Goal: Information Seeking & Learning: Learn about a topic

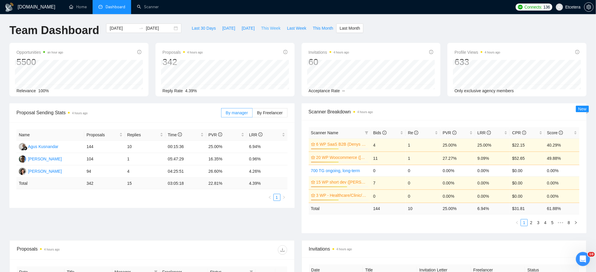
click at [269, 29] on span "This Week" at bounding box center [270, 28] width 19 height 6
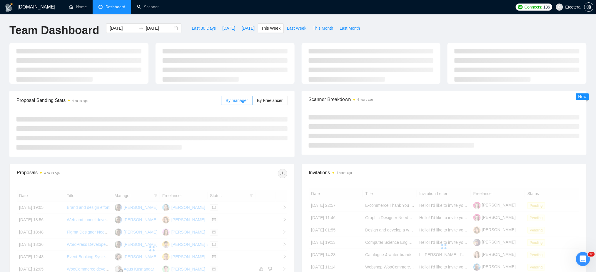
type input "2025-09-01"
type input "2025-09-07"
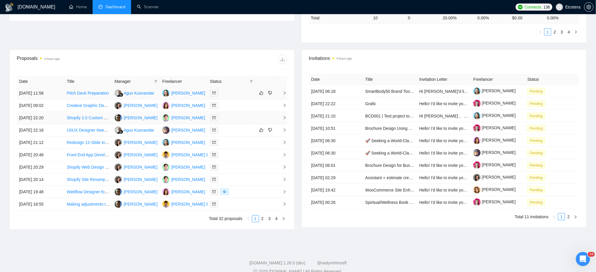
scroll to position [196, 0]
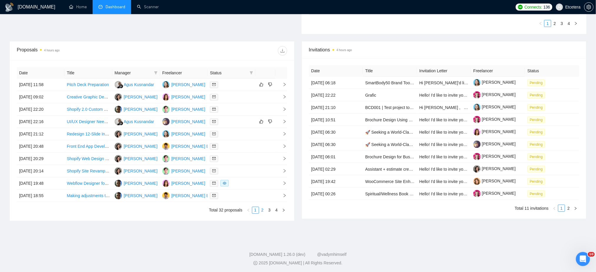
click at [262, 212] on link "2" at bounding box center [262, 210] width 6 height 6
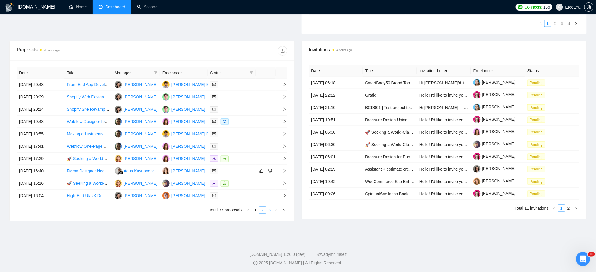
click at [271, 211] on link "3" at bounding box center [270, 210] width 6 height 6
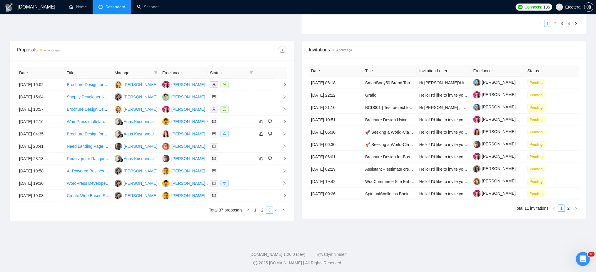
click at [275, 211] on link "4" at bounding box center [277, 210] width 6 height 6
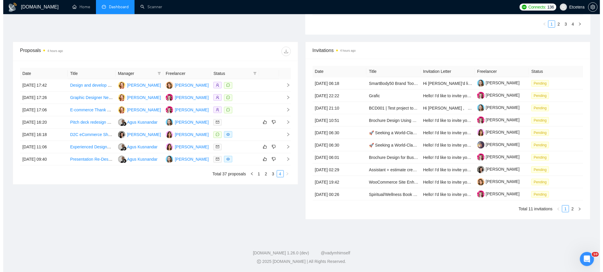
scroll to position [195, 0]
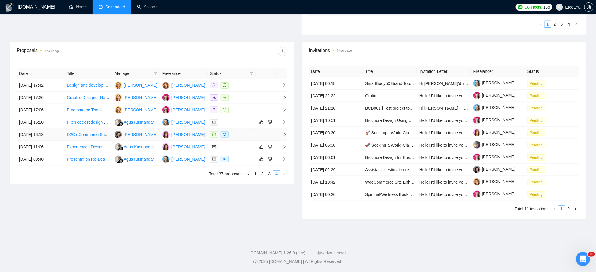
click at [242, 137] on div at bounding box center [231, 135] width 43 height 7
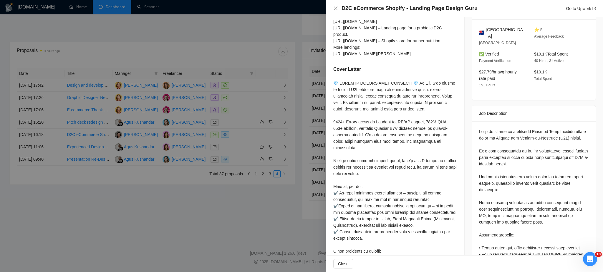
scroll to position [157, 0]
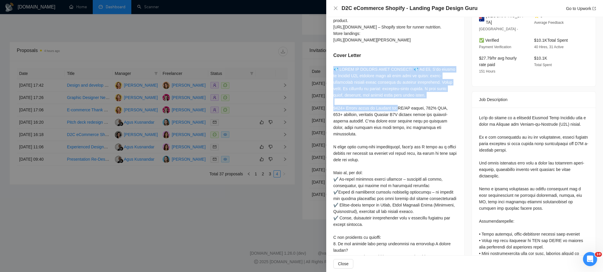
drag, startPoint x: 333, startPoint y: 84, endPoint x: 356, endPoint y: 120, distance: 42.4
click at [356, 120] on div at bounding box center [395, 182] width 124 height 233
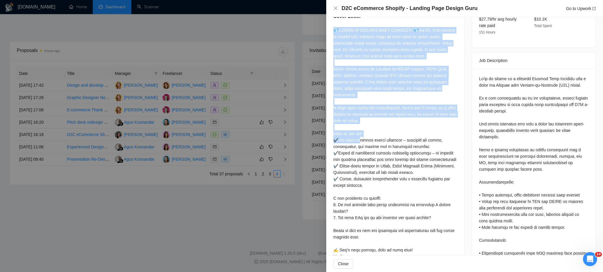
click at [401, 127] on div at bounding box center [395, 143] width 124 height 233
copy div "💎 𝗥𝗘𝗔𝗗𝗬 𝗧𝗢 𝗗𝗘𝗦𝗜𝗚𝗡 𝗪𝗜𝗧𝗛 𝗣𝗨𝗥𝗣𝗢𝗦𝗘! 💎 Hi Ian, I’ve worked on Shopify D2C projects w…"
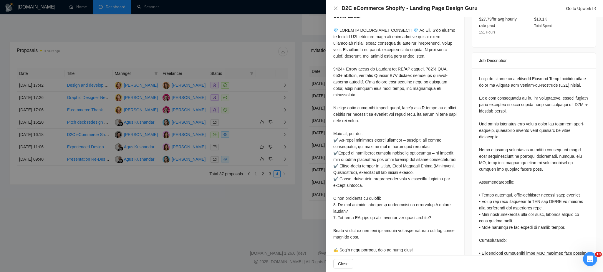
click at [365, 166] on div at bounding box center [395, 143] width 124 height 233
click at [370, 184] on div at bounding box center [395, 143] width 124 height 233
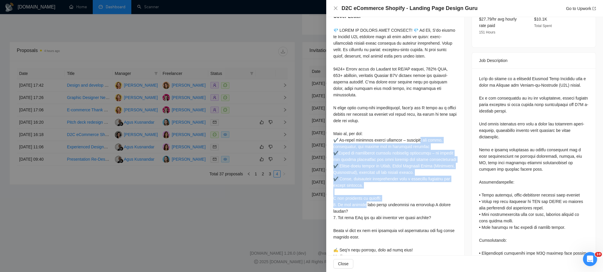
drag, startPoint x: 371, startPoint y: 197, endPoint x: 330, endPoint y: 147, distance: 64.6
click at [330, 147] on div "Please provide 3 examples of your best eCommerce landing page designs. 📌 𝗦𝗼𝗺𝗲 𝗽…" at bounding box center [395, 102] width 138 height 334
copy div "the niche, competitors, and trends for a strategic approach ✔️Years of experien…"
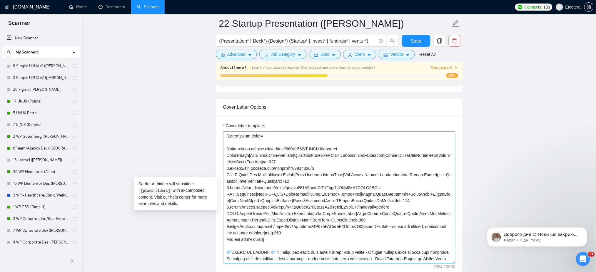
scroll to position [77, 0]
